Goal: Transaction & Acquisition: Download file/media

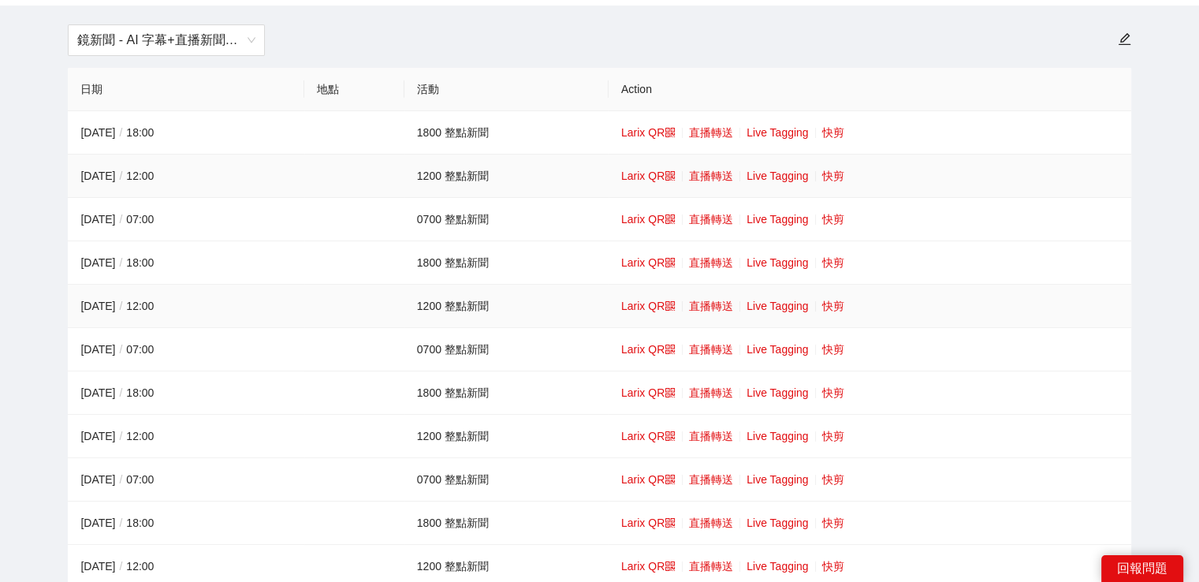
scroll to position [158, 0]
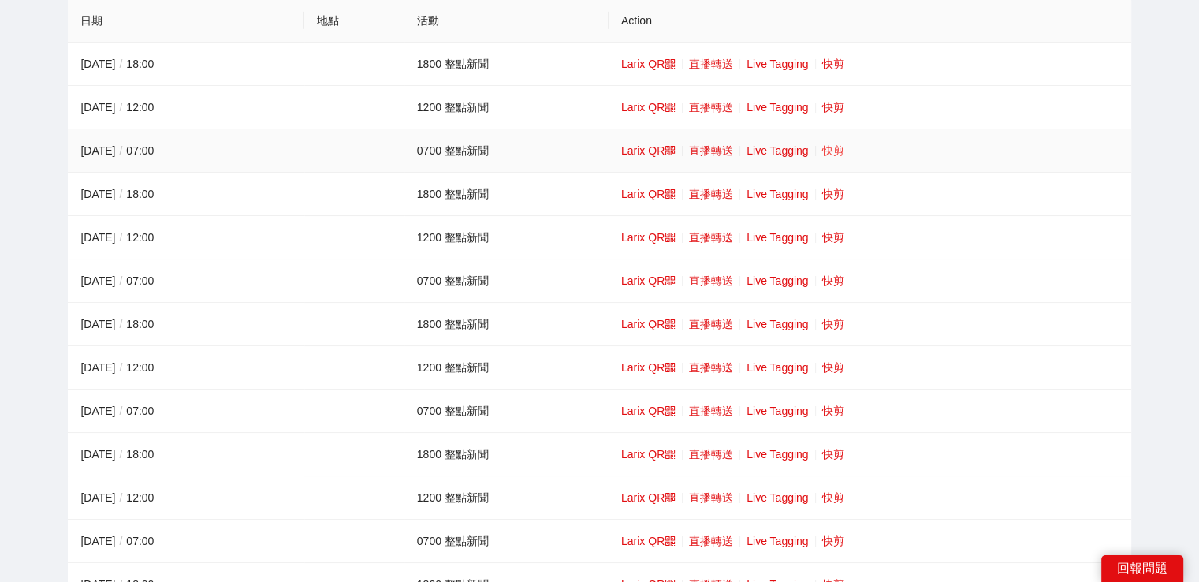
click at [839, 149] on link "快剪" at bounding box center [833, 150] width 22 height 13
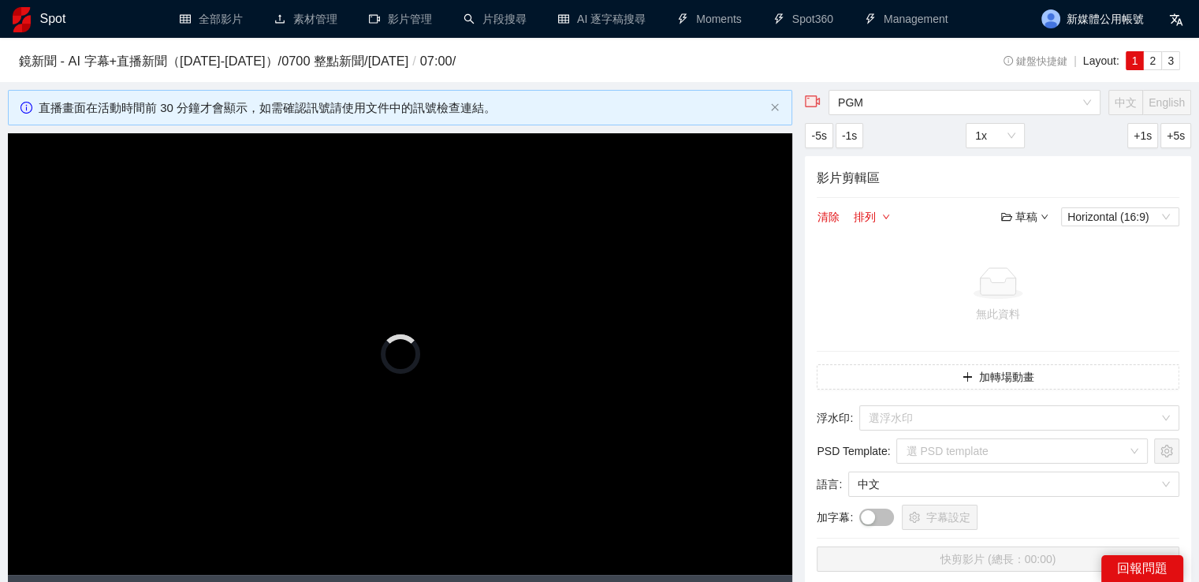
click at [593, 244] on video "Video Player" at bounding box center [400, 354] width 785 height 442
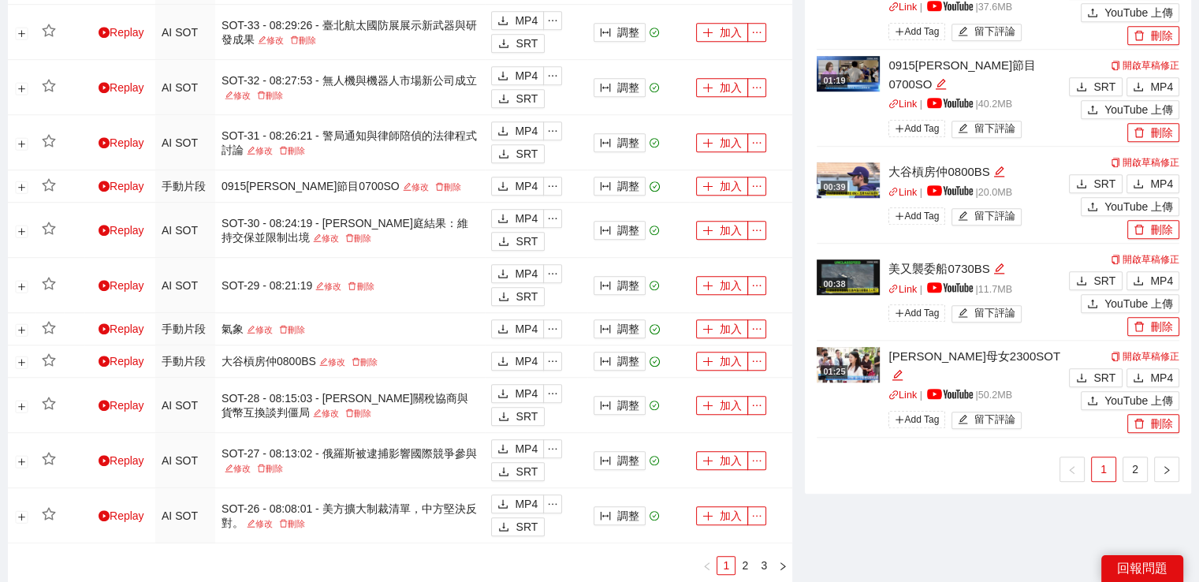
scroll to position [1262, 0]
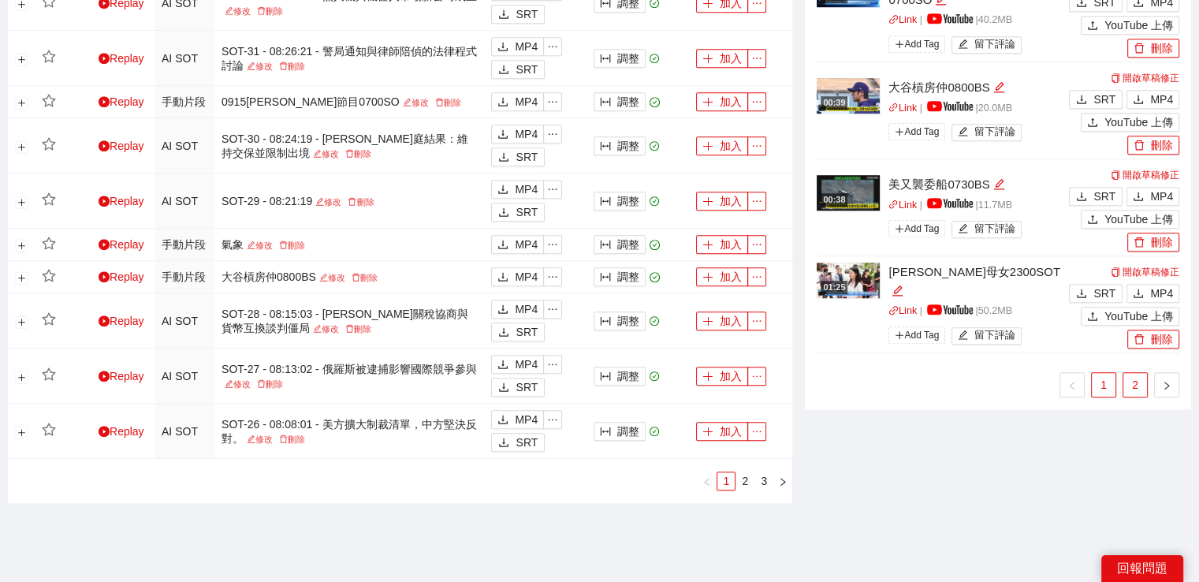
click at [1132, 380] on link "2" at bounding box center [1136, 385] width 24 height 24
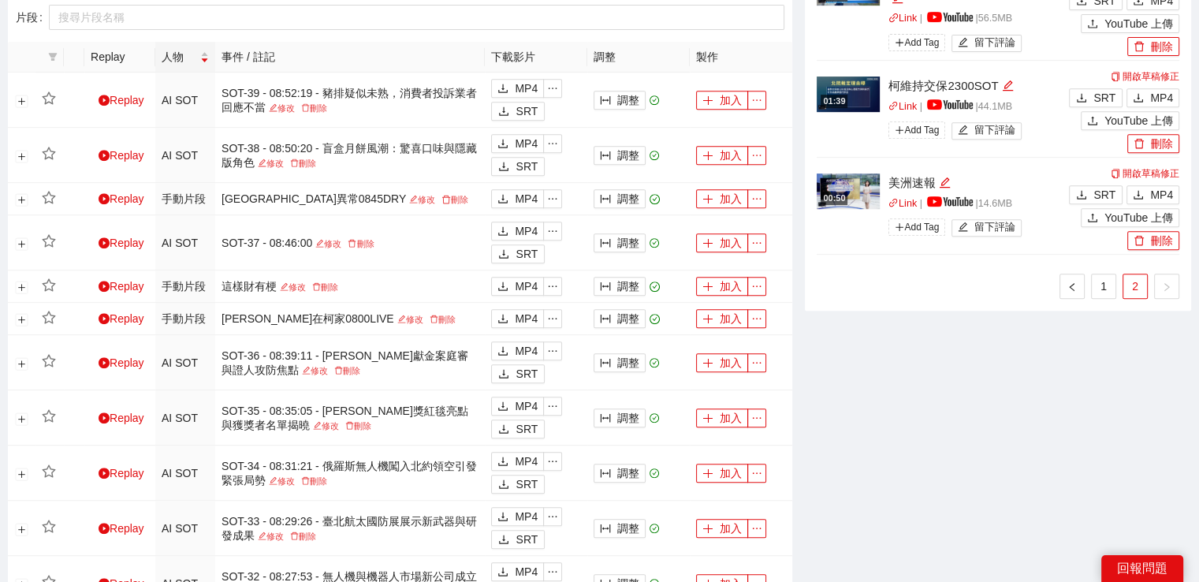
scroll to position [552, 0]
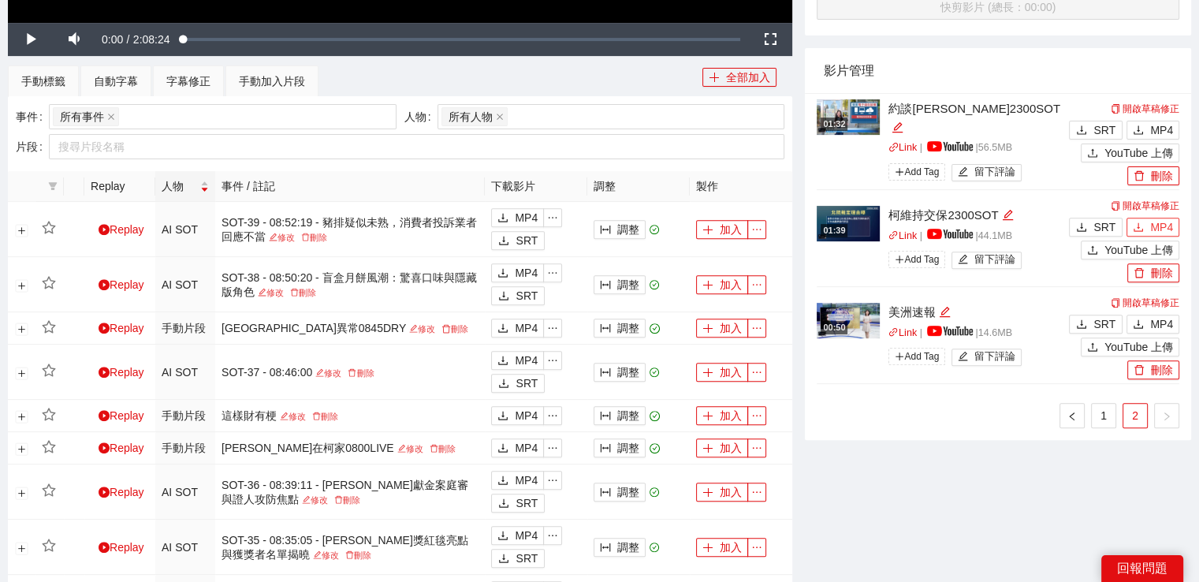
click at [1164, 231] on span "MP4" at bounding box center [1161, 226] width 23 height 17
click at [1110, 404] on link "1" at bounding box center [1104, 416] width 24 height 24
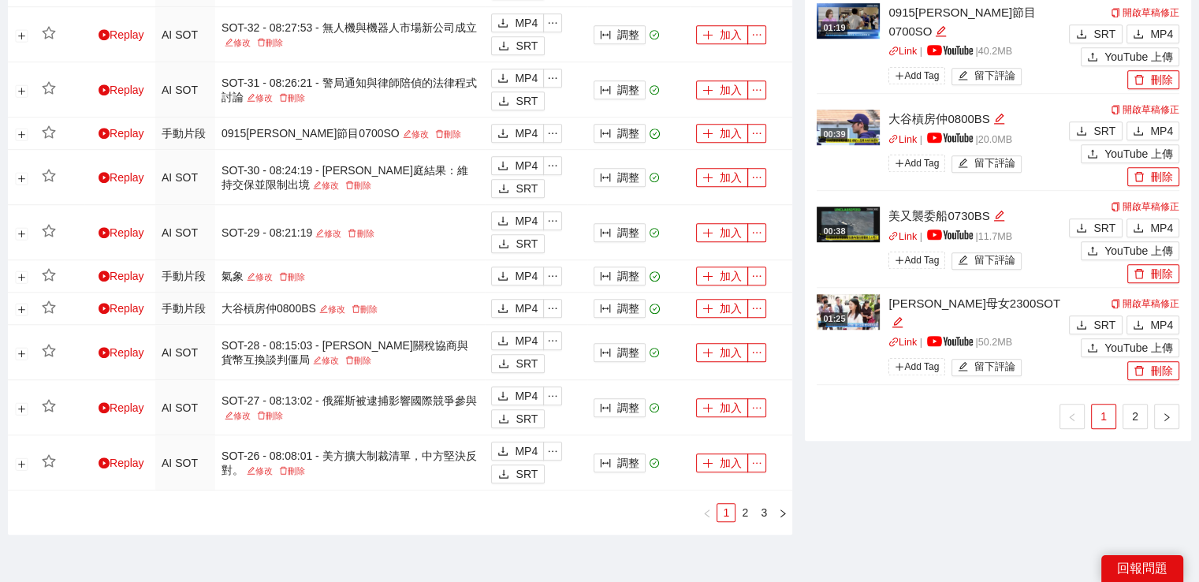
scroll to position [1315, 0]
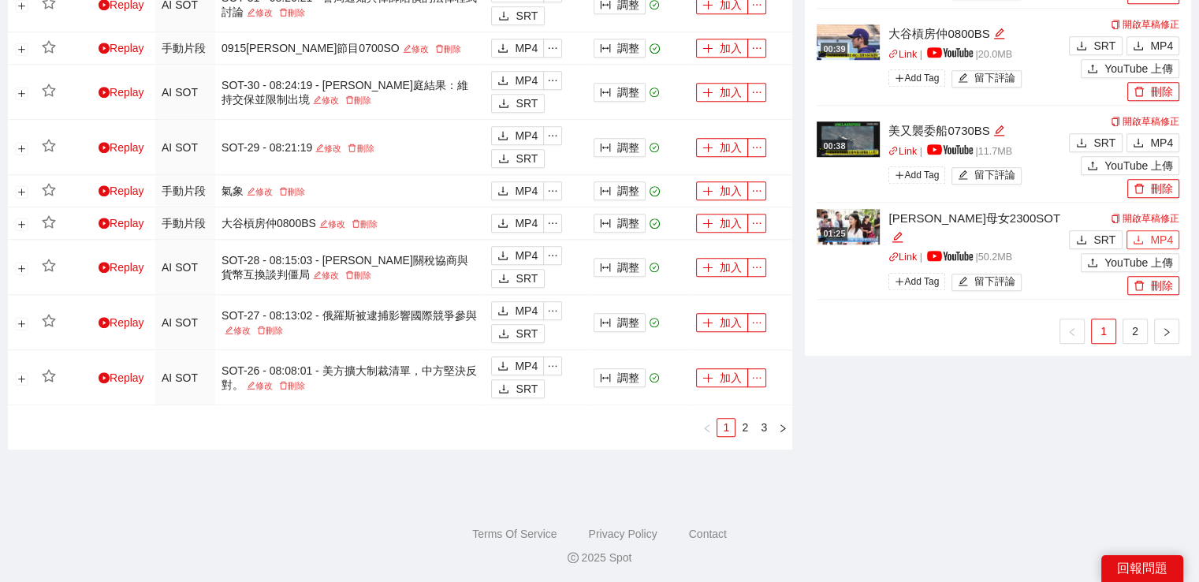
click at [1149, 242] on button "MP4" at bounding box center [1153, 239] width 53 height 19
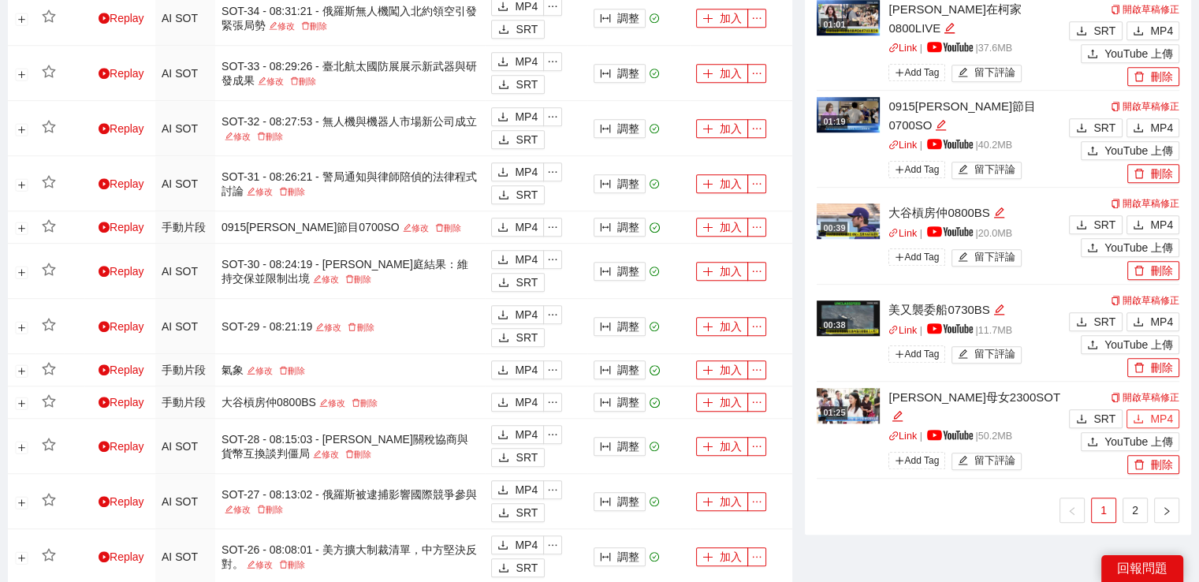
scroll to position [1236, 0]
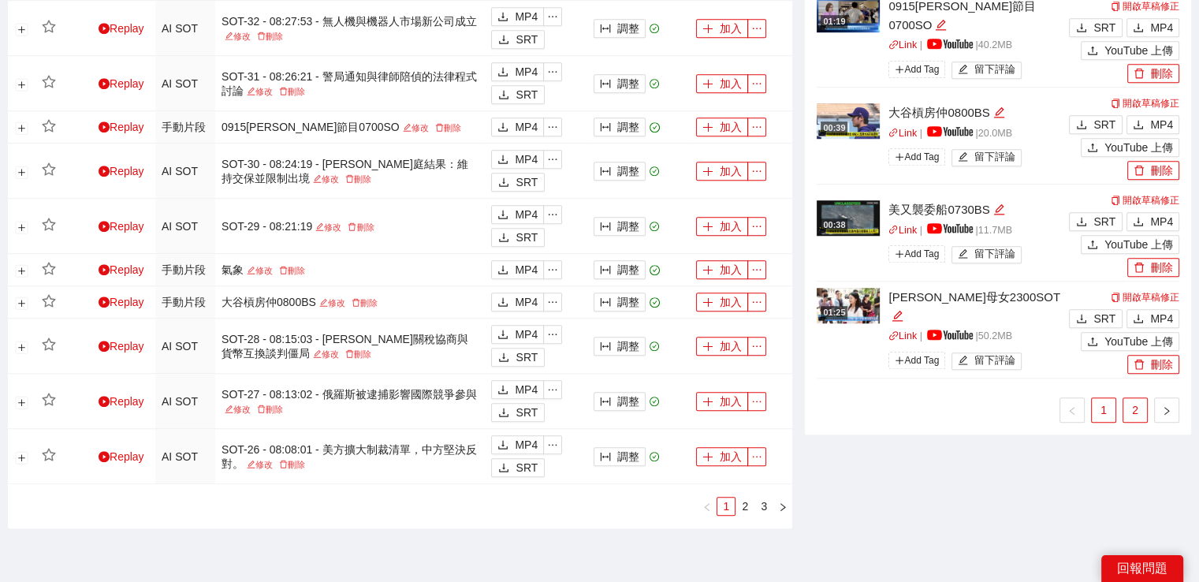
click at [1133, 408] on link "2" at bounding box center [1136, 410] width 24 height 24
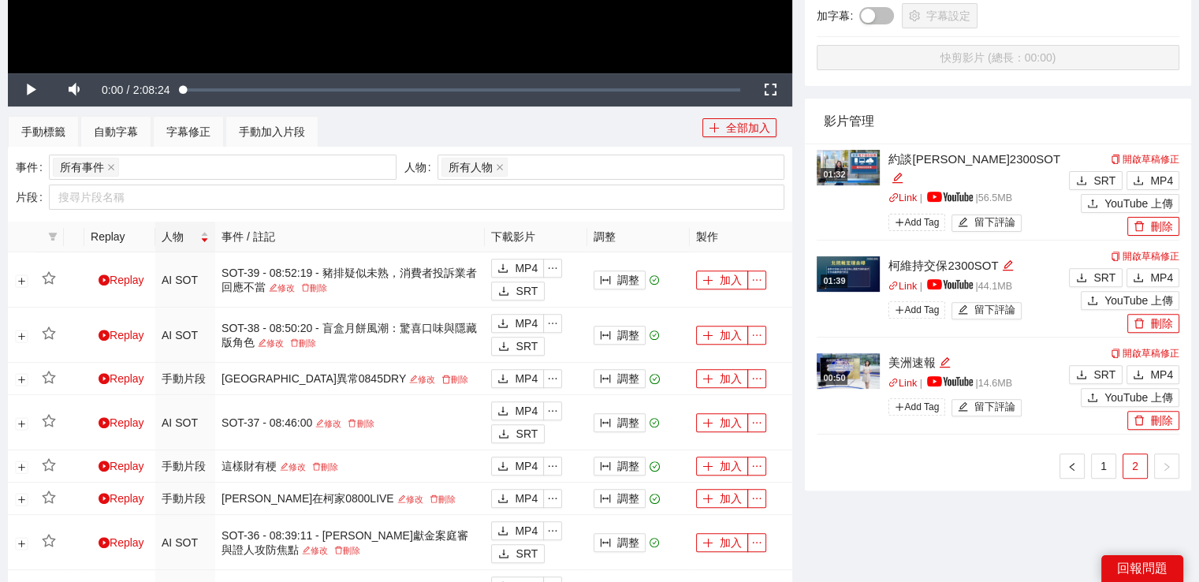
scroll to position [369, 0]
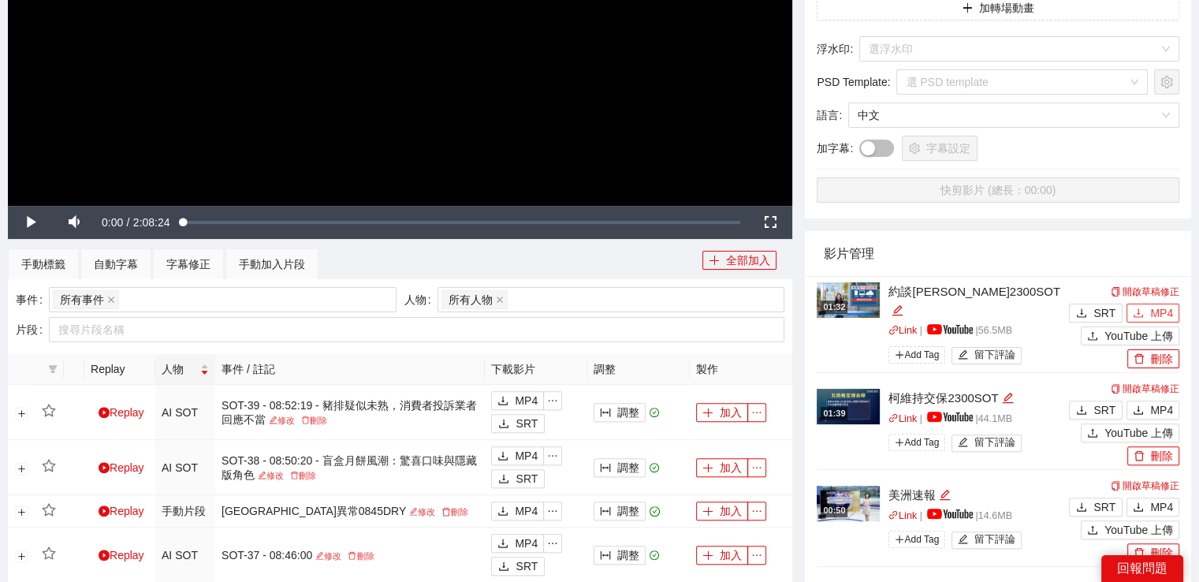
click at [1157, 312] on span "MP4" at bounding box center [1161, 312] width 23 height 17
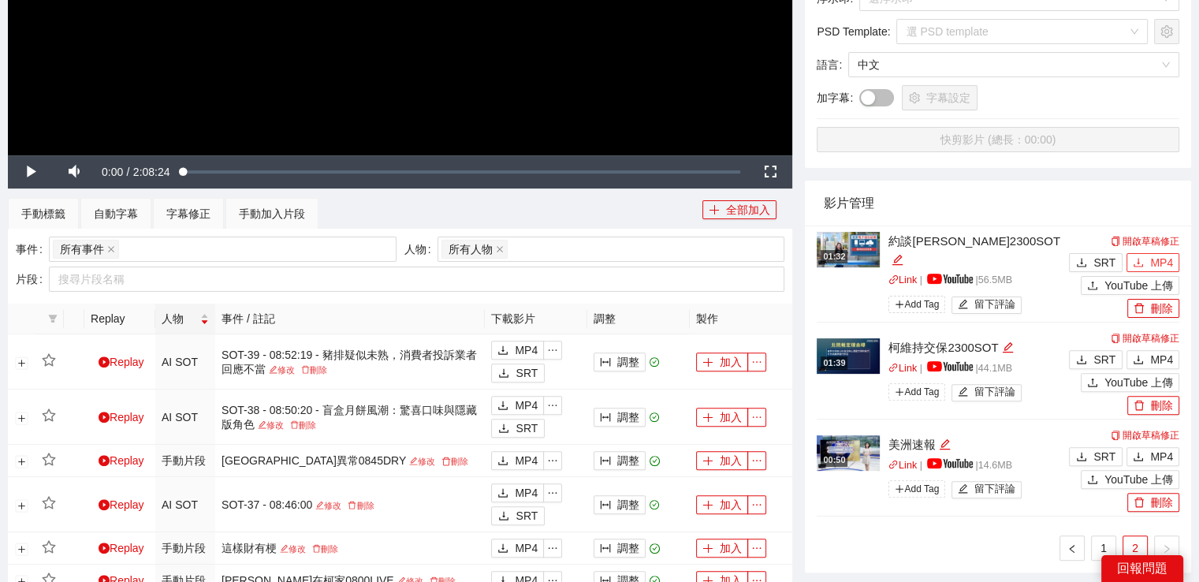
scroll to position [606, 0]
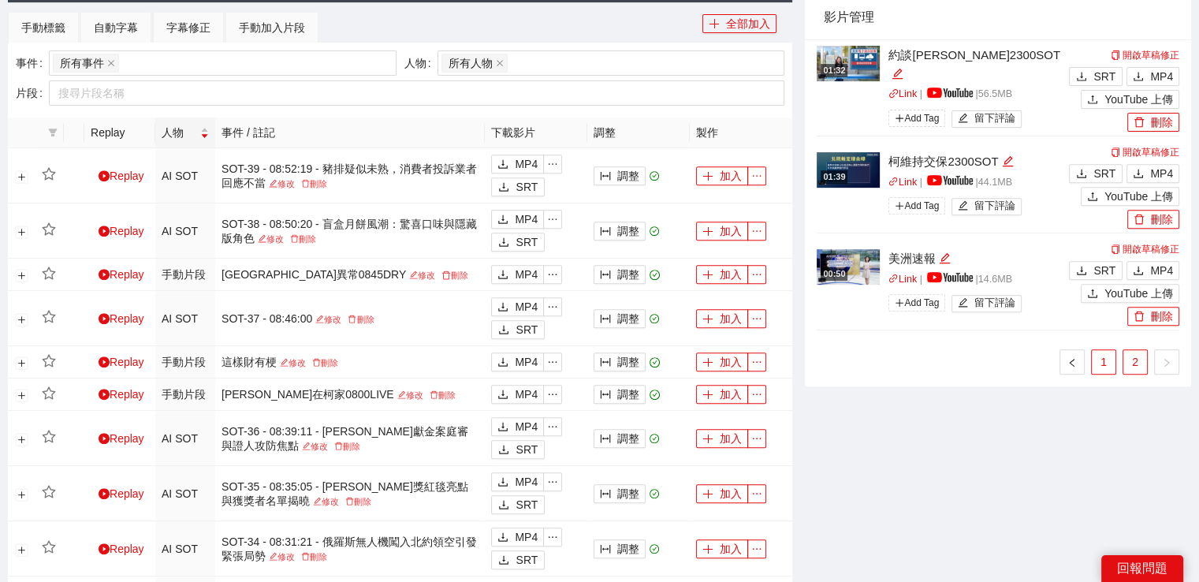
click at [1098, 360] on link "1" at bounding box center [1104, 362] width 24 height 24
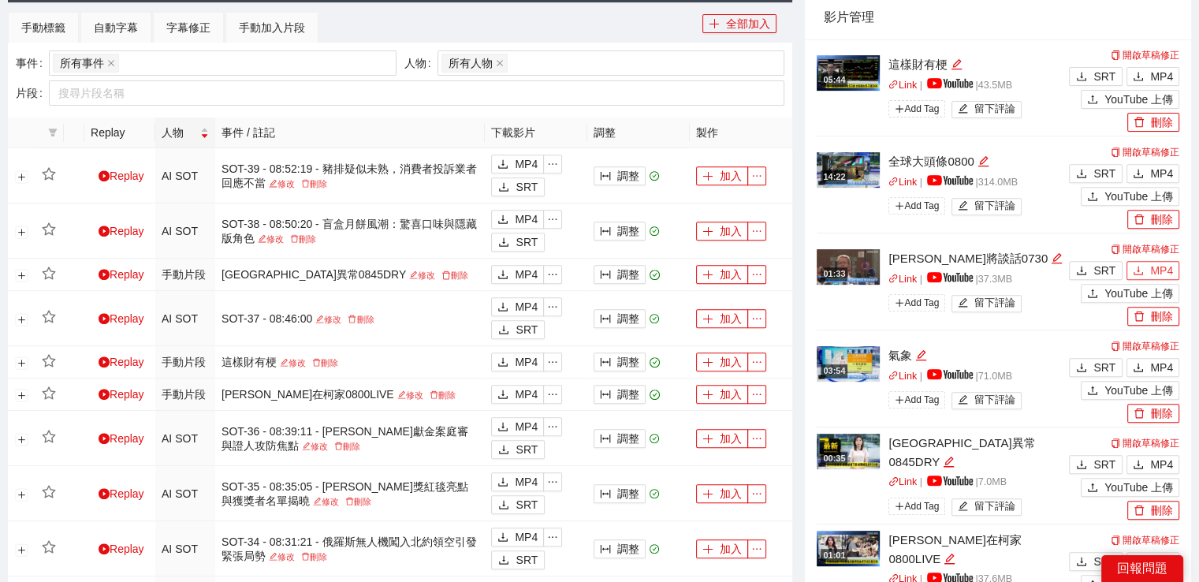
click at [1147, 267] on button "MP4" at bounding box center [1153, 270] width 53 height 19
